Goal: Entertainment & Leisure: Consume media (video, audio)

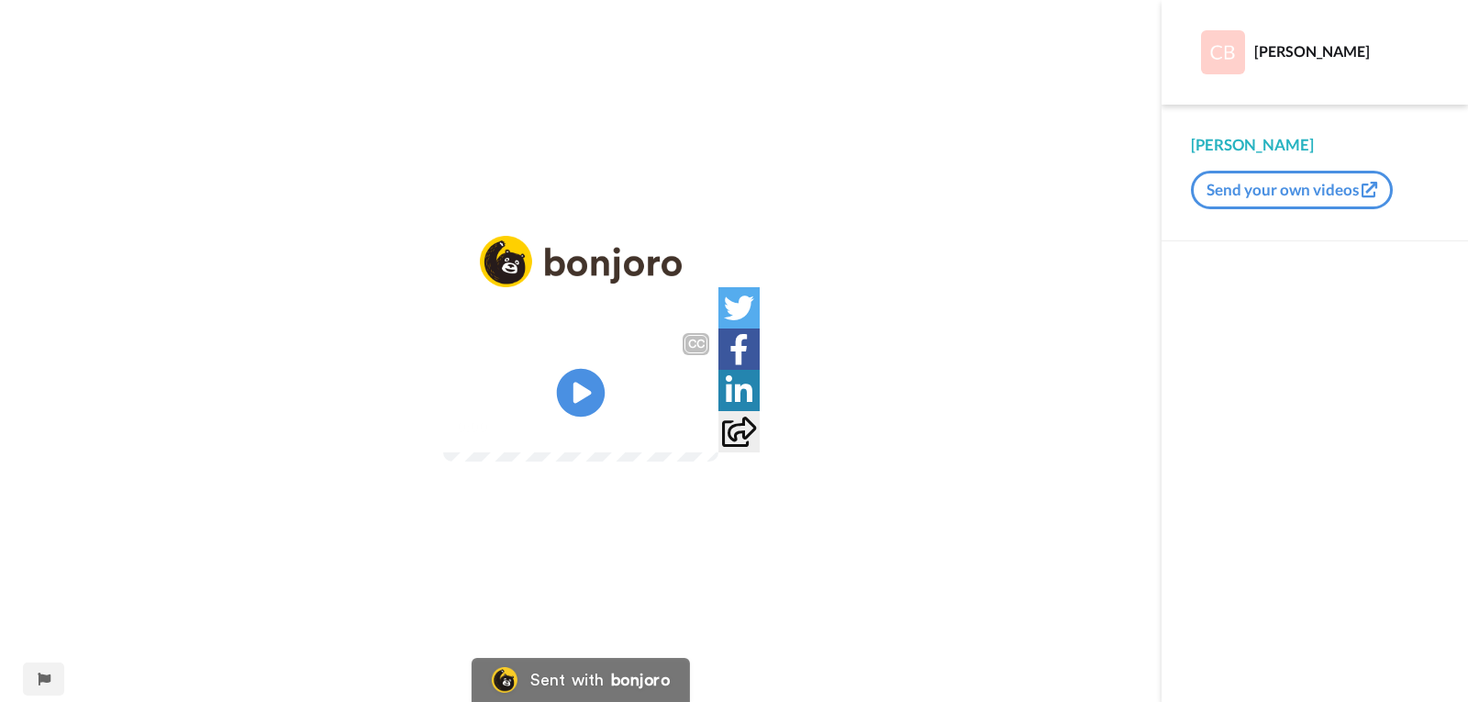
click at [586, 391] on icon "Play/Pause" at bounding box center [581, 392] width 49 height 87
click at [703, 437] on img at bounding box center [692, 426] width 19 height 19
drag, startPoint x: 0, startPoint y: 0, endPoint x: 564, endPoint y: 386, distance: 683.6
click at [564, 386] on icon at bounding box center [581, 393] width 49 height 49
click at [643, 461] on video at bounding box center [580, 393] width 275 height 138
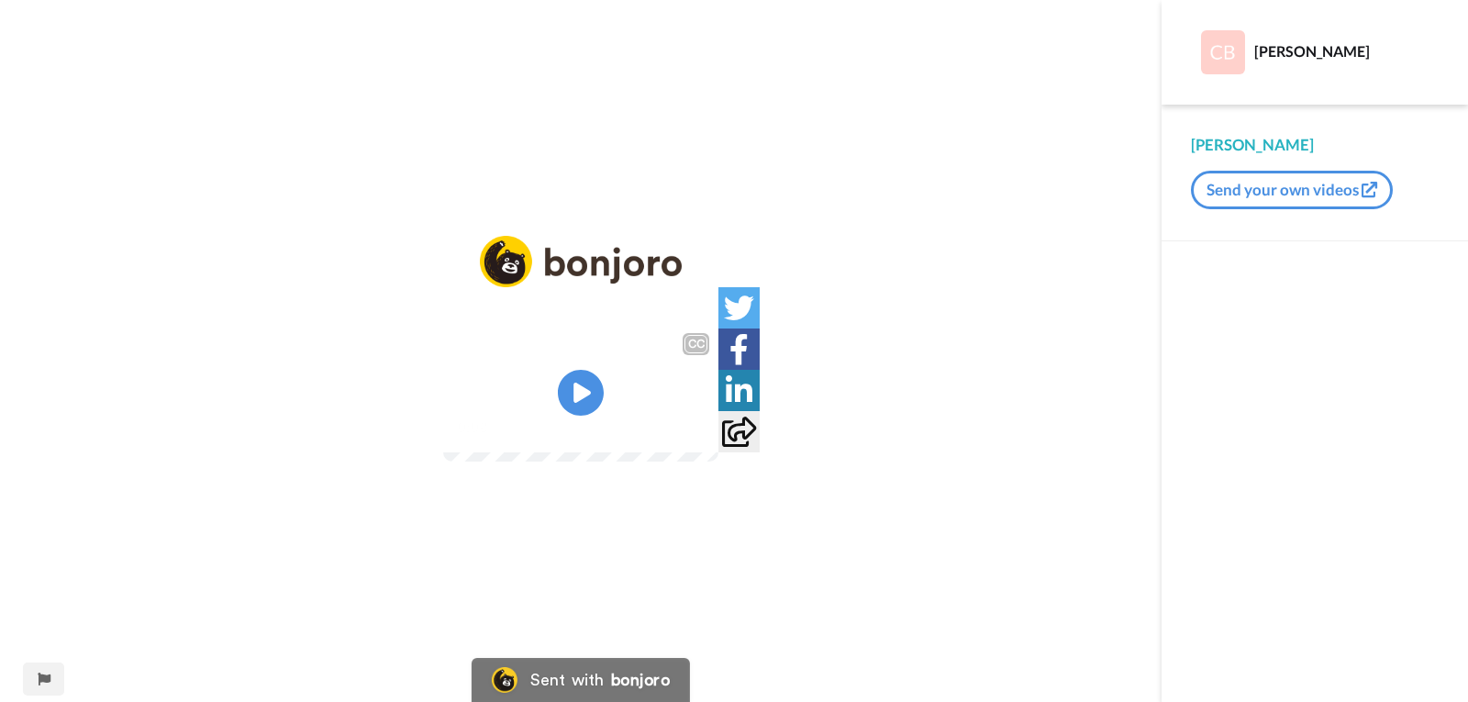
click at [643, 461] on video at bounding box center [580, 393] width 275 height 138
click at [703, 437] on img at bounding box center [692, 426] width 19 height 19
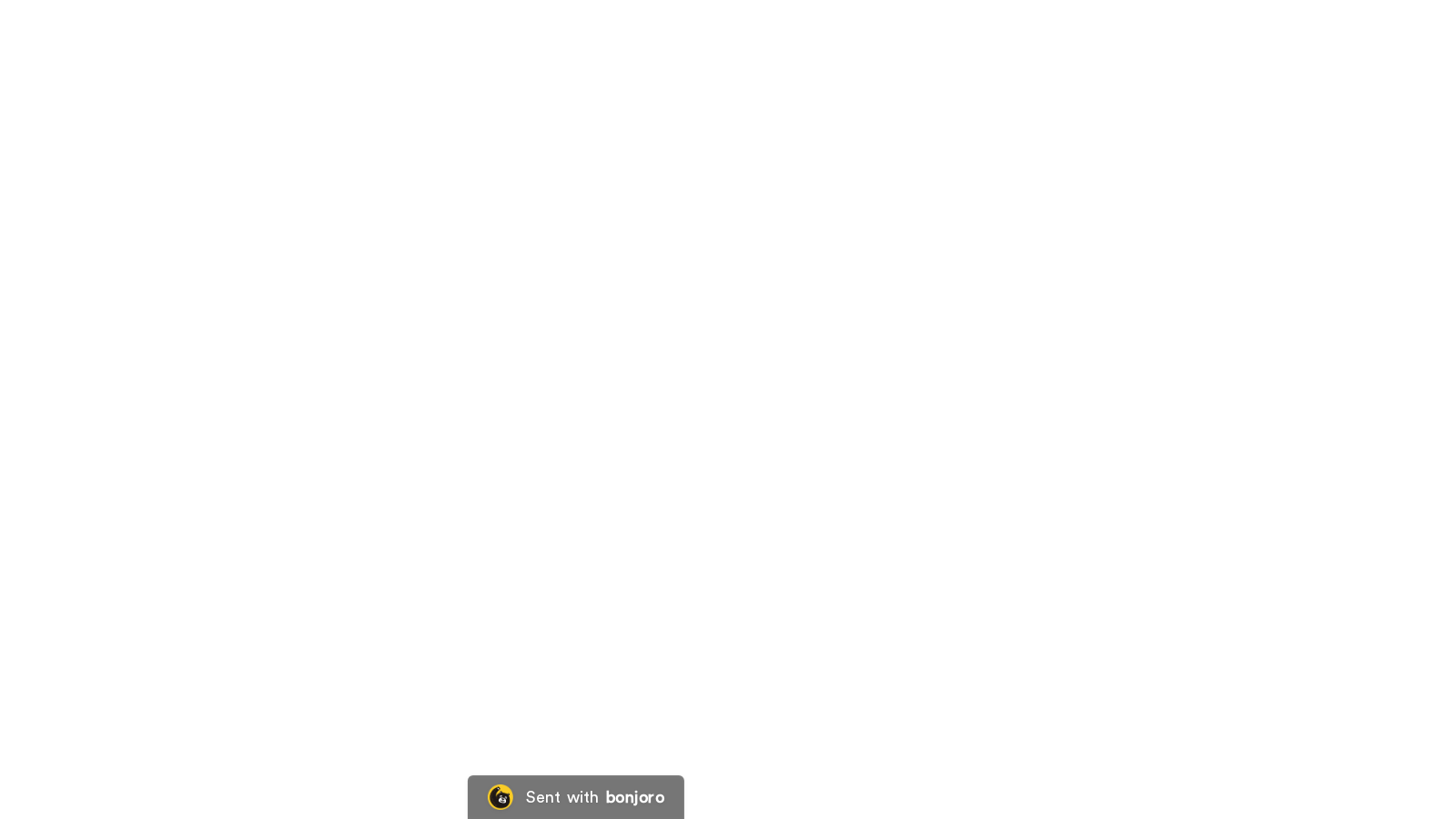
click at [608, 547] on video at bounding box center [728, 410] width 1456 height 819
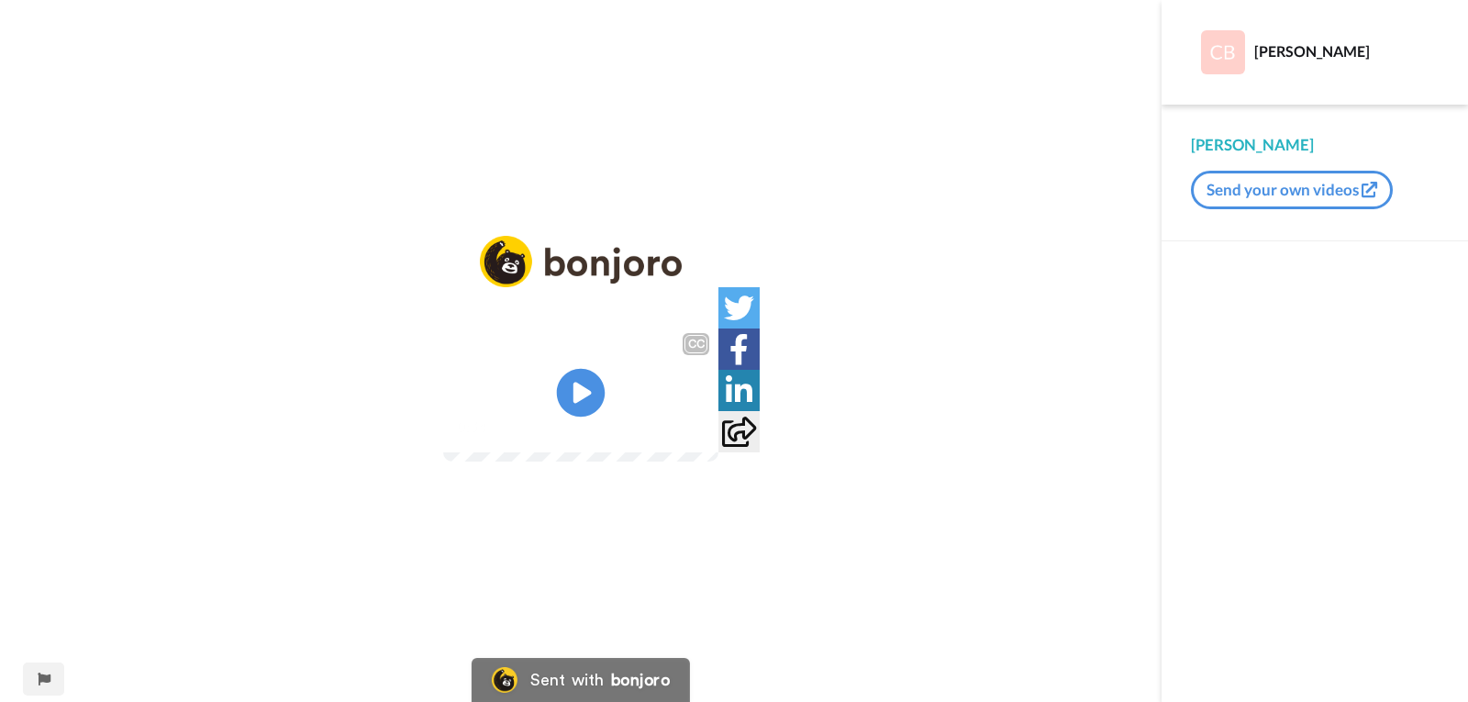
click at [586, 385] on icon at bounding box center [581, 393] width 49 height 49
click at [703, 437] on img at bounding box center [692, 426] width 19 height 19
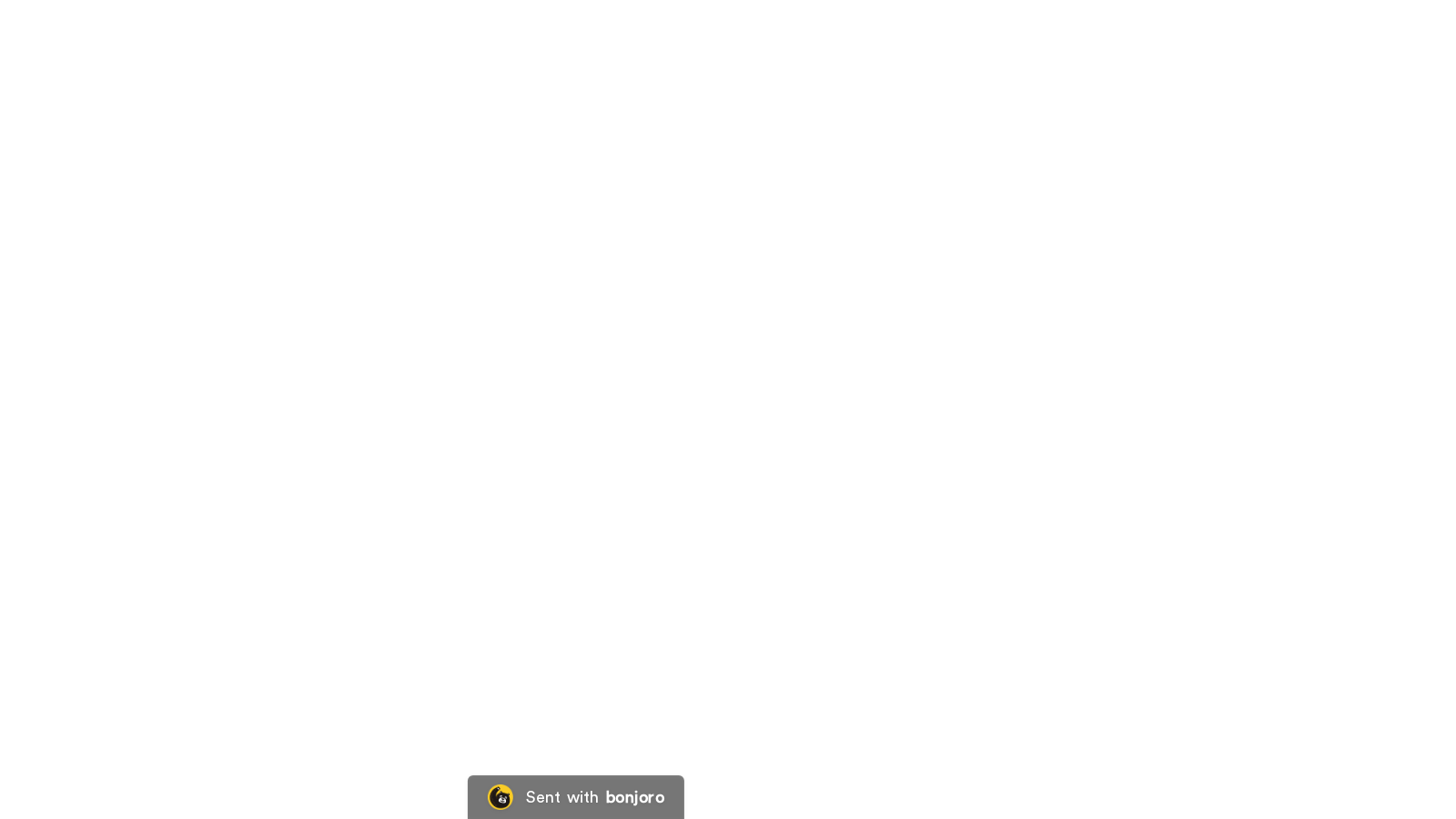
click at [812, 412] on video at bounding box center [728, 410] width 1456 height 819
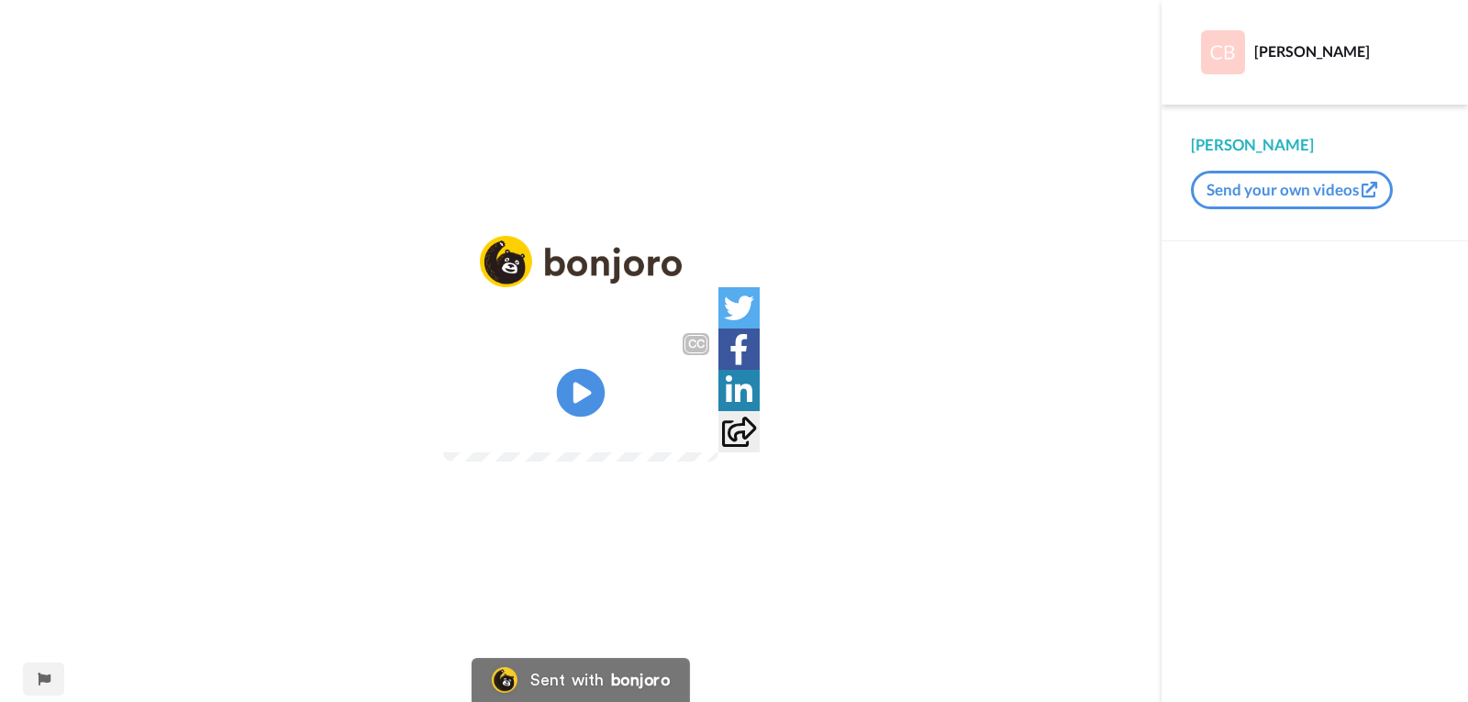
click at [580, 397] on icon "Play/Pause" at bounding box center [581, 392] width 49 height 87
click at [703, 437] on img at bounding box center [692, 426] width 19 height 19
click at [574, 402] on icon "Play/Pause" at bounding box center [581, 392] width 49 height 87
click at [703, 437] on img at bounding box center [692, 426] width 19 height 19
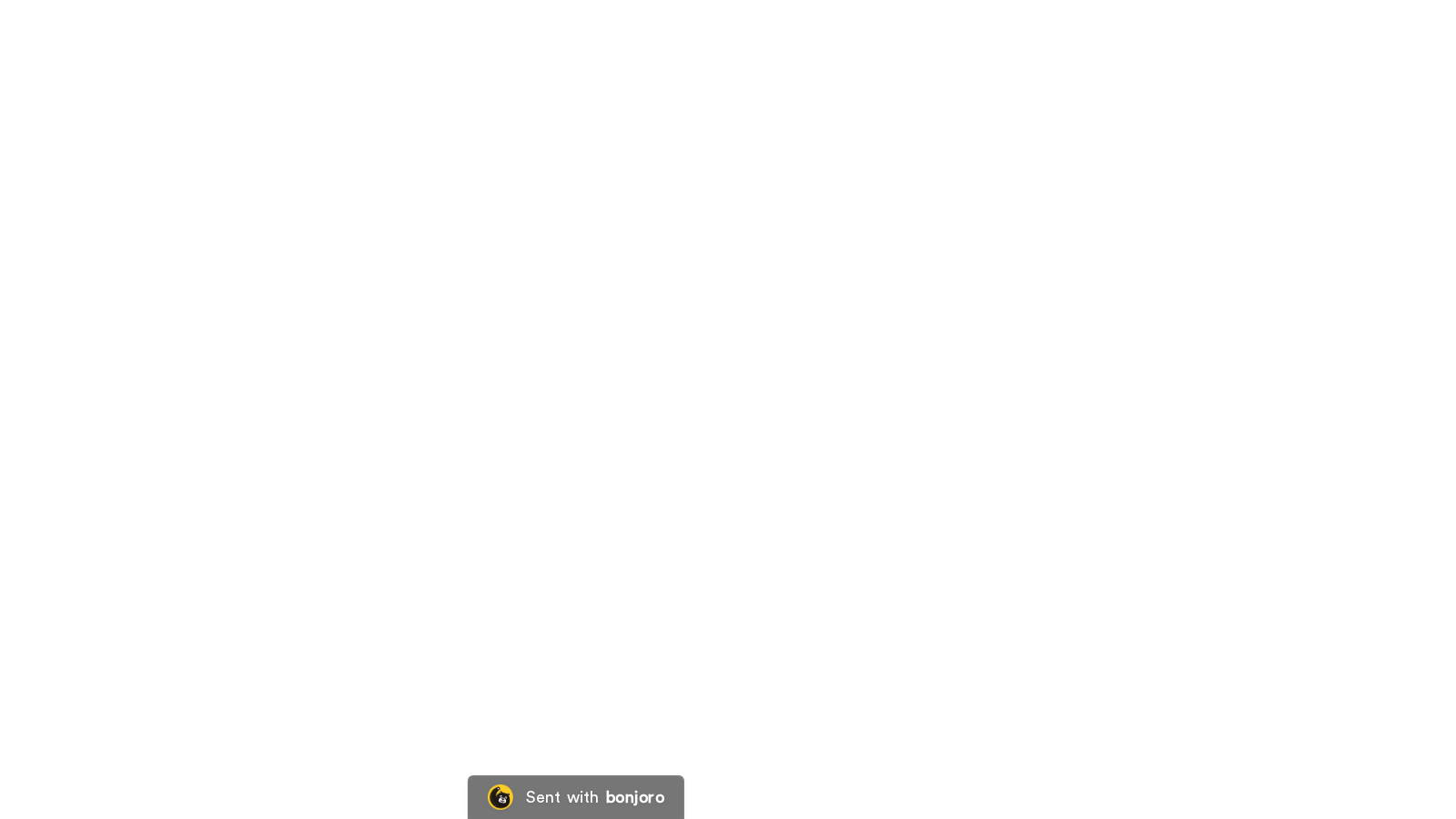
click at [1142, 593] on video at bounding box center [728, 410] width 1456 height 819
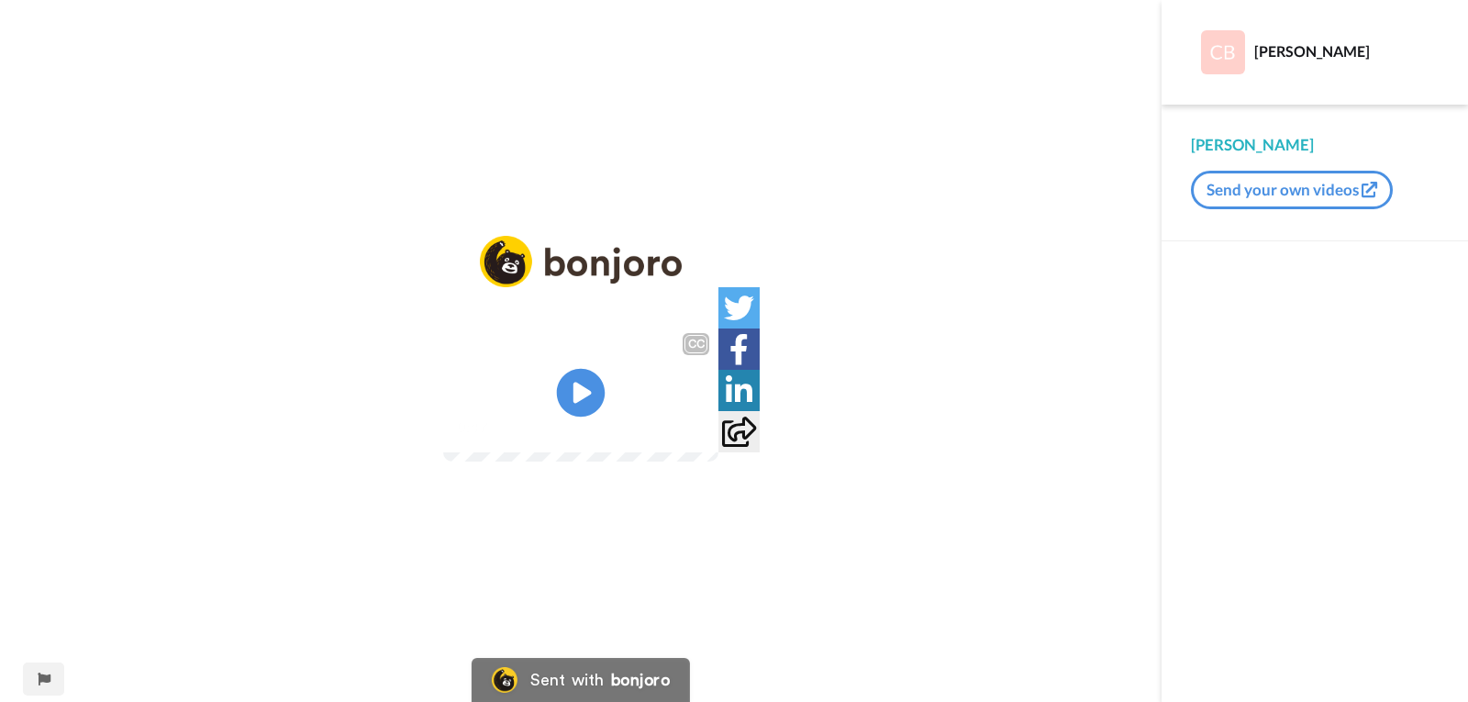
drag, startPoint x: 553, startPoint y: 369, endPoint x: 586, endPoint y: 385, distance: 36.9
click at [553, 369] on video at bounding box center [580, 393] width 275 height 138
click at [703, 437] on img at bounding box center [692, 426] width 19 height 19
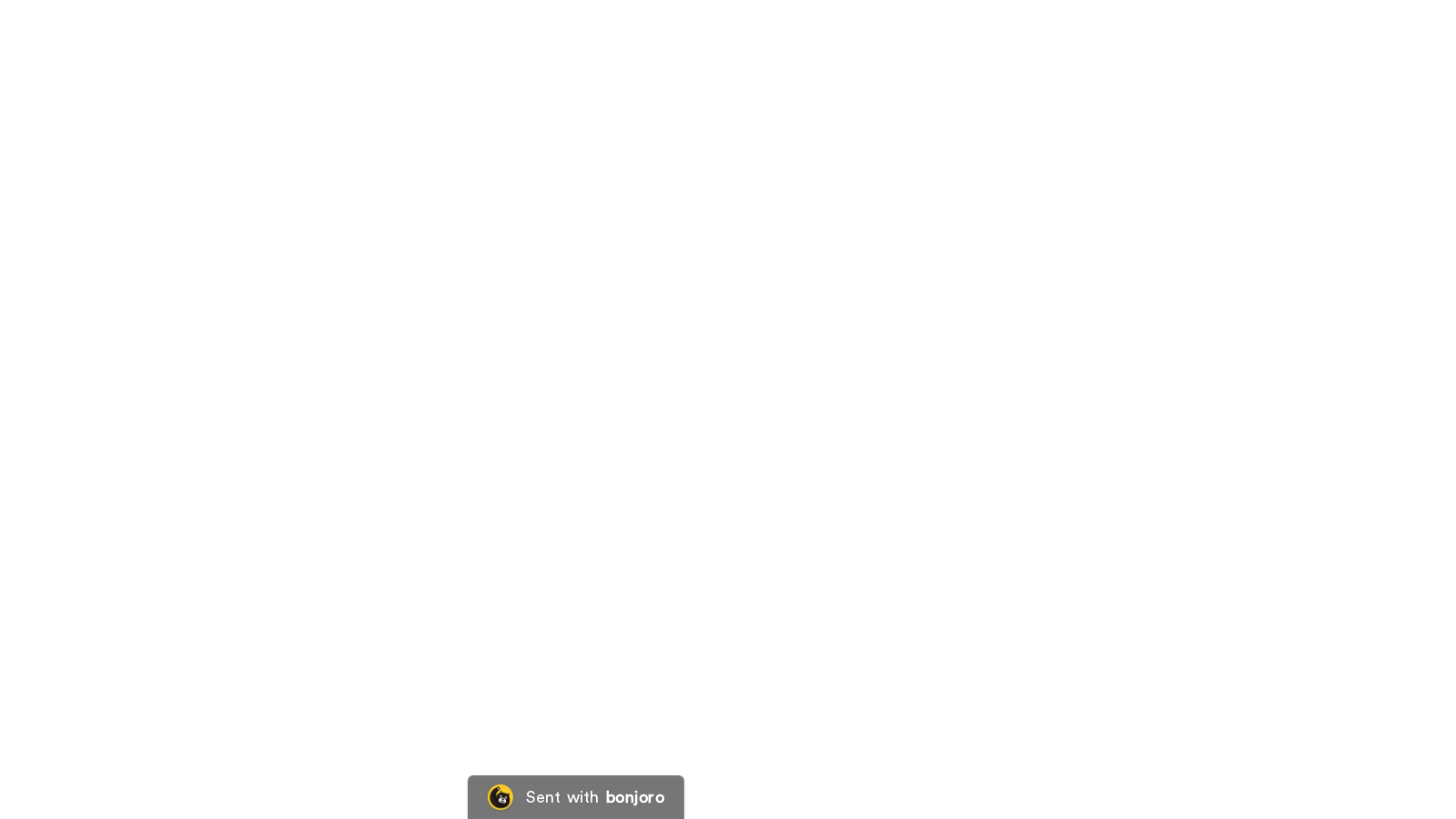
click at [433, 447] on video at bounding box center [728, 410] width 1456 height 819
